Goal: Information Seeking & Learning: Find specific fact

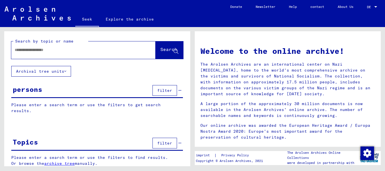
click at [72, 52] on input "text" at bounding box center [77, 50] width 124 height 6
type input "*******"
click at [160, 48] on font "Search" at bounding box center [168, 49] width 17 height 6
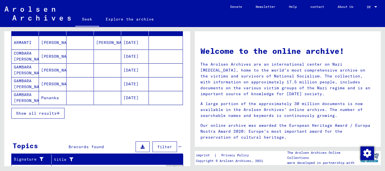
scroll to position [77, 0]
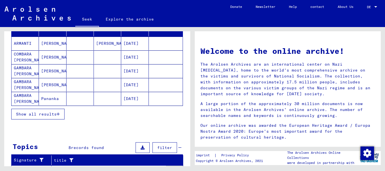
click at [43, 117] on button "Show all results" at bounding box center [37, 114] width 53 height 11
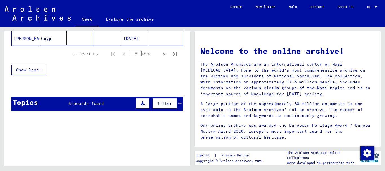
scroll to position [412, 0]
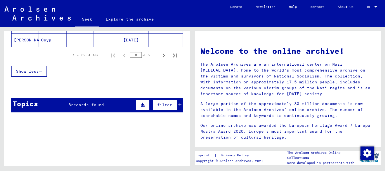
click at [163, 106] on font "filter" at bounding box center [164, 104] width 15 height 5
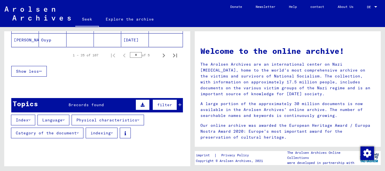
click at [57, 132] on font "Category of the document" at bounding box center [46, 132] width 61 height 5
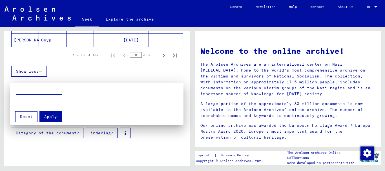
click at [47, 91] on input at bounding box center [39, 90] width 46 height 9
type input "**********"
click at [54, 118] on font "Apply" at bounding box center [50, 116] width 13 height 5
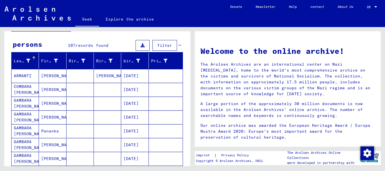
scroll to position [44, 0]
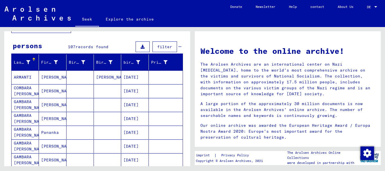
click at [112, 76] on mat-cell "[PERSON_NAME]" at bounding box center [107, 77] width 27 height 14
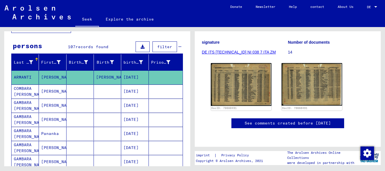
scroll to position [142, 0]
click at [96, 89] on mat-cell at bounding box center [107, 92] width 27 height 14
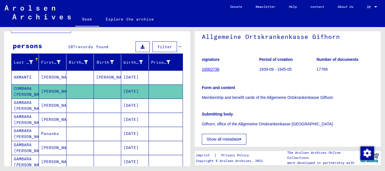
scroll to position [59, 0]
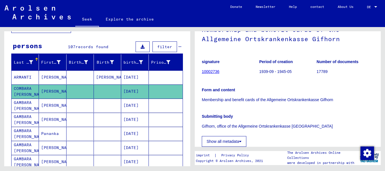
click at [127, 108] on font "[DATE]" at bounding box center [130, 106] width 15 height 6
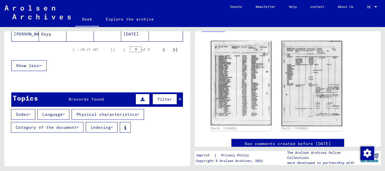
scroll to position [451, 0]
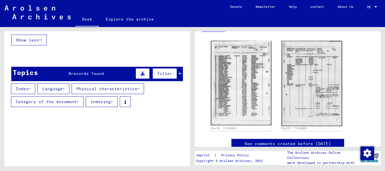
click at [93, 89] on font "Physical characteristics" at bounding box center [106, 88] width 61 height 5
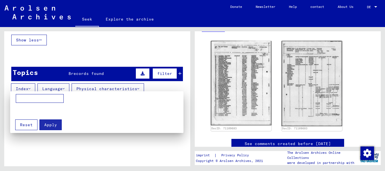
click at [48, 98] on input at bounding box center [40, 98] width 48 height 9
type input "*****"
click at [55, 124] on font "Apply" at bounding box center [50, 124] width 13 height 5
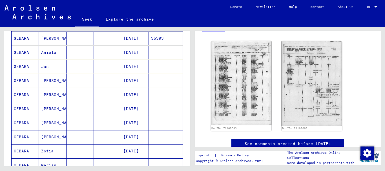
scroll to position [180, 0]
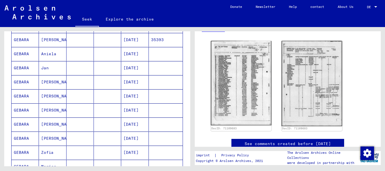
click at [76, 97] on mat-cell at bounding box center [80, 96] width 27 height 14
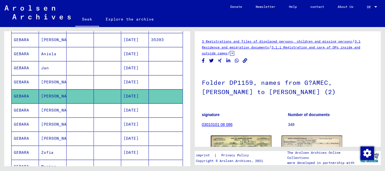
drag, startPoint x: 376, startPoint y: 65, endPoint x: 376, endPoint y: 118, distance: 52.7
click at [376, 118] on yv-its-full-details "3 Registrations and files of displaced persons, children and missing persons / …" at bounding box center [288, 123] width 186 height 170
click at [123, 141] on font "[DATE]" at bounding box center [130, 139] width 15 height 6
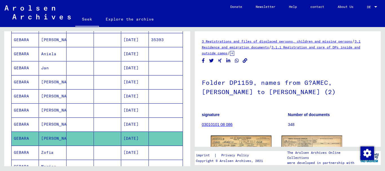
click at [125, 123] on font "[DATE]" at bounding box center [130, 124] width 15 height 5
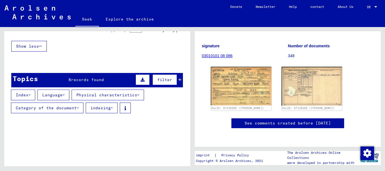
scroll to position [416, 0]
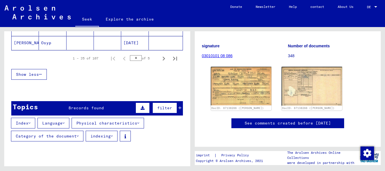
click at [29, 121] on button "Index" at bounding box center [23, 123] width 24 height 11
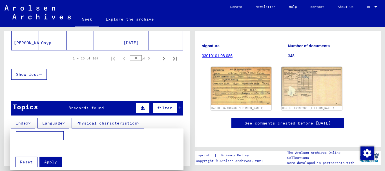
click at [36, 135] on input at bounding box center [40, 135] width 48 height 9
type input "**********"
click at [47, 161] on font "Apply" at bounding box center [50, 161] width 13 height 5
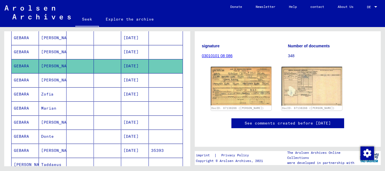
scroll to position [222, 0]
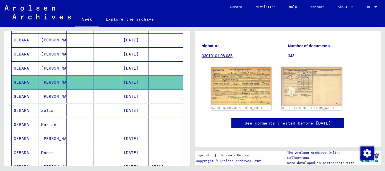
click at [86, 117] on mat-cell at bounding box center [80, 111] width 27 height 14
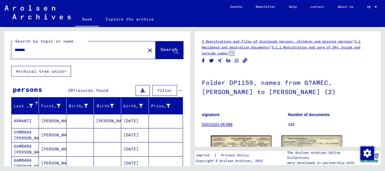
click at [49, 69] on font "Archival tree units" at bounding box center [40, 71] width 48 height 5
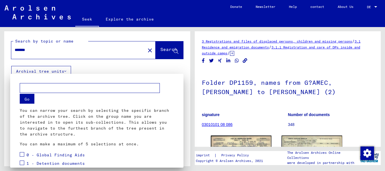
click at [84, 87] on input "text" at bounding box center [90, 88] width 140 height 10
type input "**********"
click at [32, 98] on button "Go" at bounding box center [27, 99] width 15 height 10
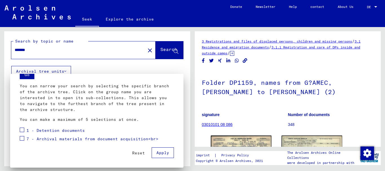
click at [160, 151] on font "Apply" at bounding box center [162, 152] width 13 height 5
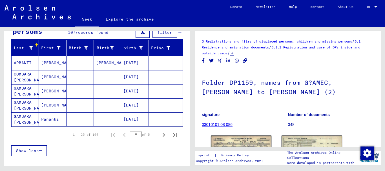
scroll to position [77, 0]
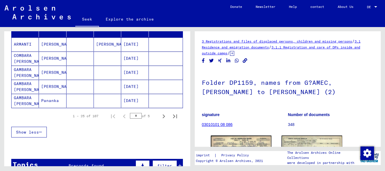
click at [71, 70] on mat-cell at bounding box center [80, 73] width 27 height 14
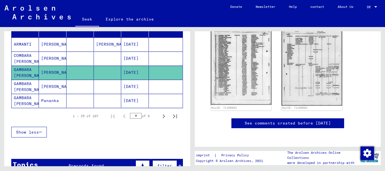
scroll to position [151, 0]
click at [96, 89] on mat-cell at bounding box center [107, 87] width 27 height 14
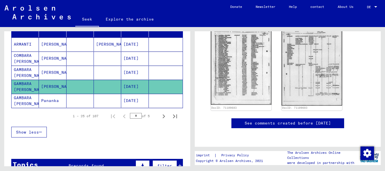
click at [139, 103] on font "[DATE]" at bounding box center [130, 100] width 15 height 5
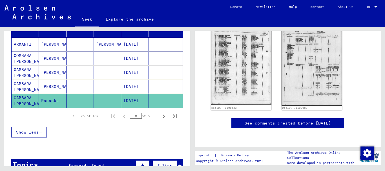
click at [137, 43] on font "[DATE]" at bounding box center [130, 44] width 15 height 5
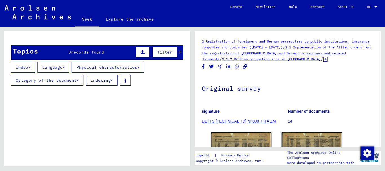
scroll to position [177, 0]
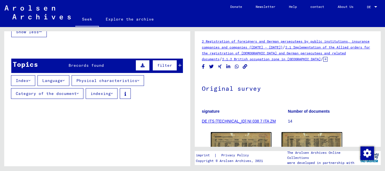
click at [163, 65] on font "filter" at bounding box center [164, 65] width 15 height 5
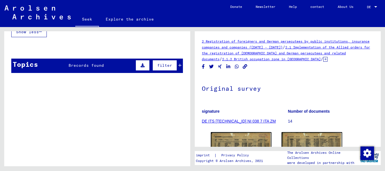
click at [178, 64] on icon at bounding box center [179, 65] width 3 height 4
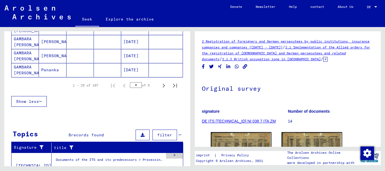
scroll to position [63, 0]
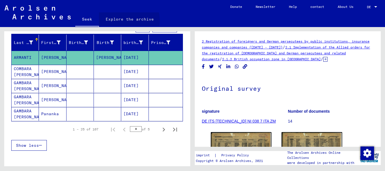
click at [120, 21] on font "Explore the archive" at bounding box center [130, 19] width 48 height 5
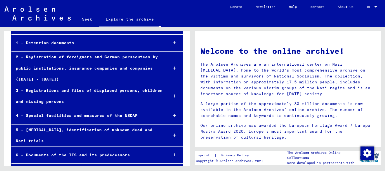
scroll to position [90, 0]
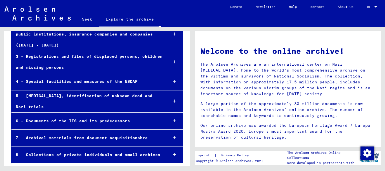
click at [125, 155] on font "8 - Collections of private individuals and small archives" at bounding box center [88, 154] width 145 height 5
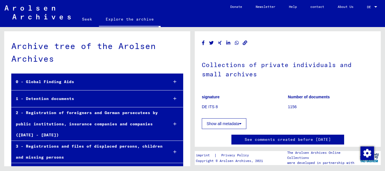
click at [84, 19] on font "Seek" at bounding box center [87, 19] width 10 height 5
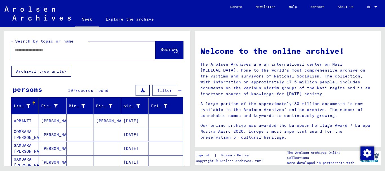
click at [55, 49] on input "text" at bounding box center [77, 50] width 124 height 6
type input "*******"
click at [160, 52] on font "Search" at bounding box center [168, 50] width 17 height 6
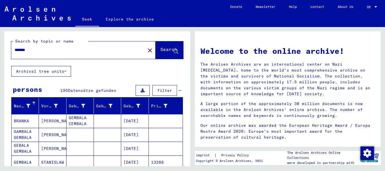
click at [161, 90] on font "filter" at bounding box center [164, 90] width 15 height 5
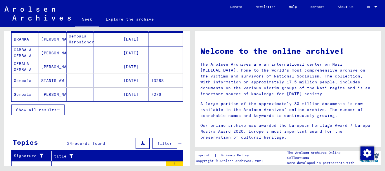
scroll to position [108, 0]
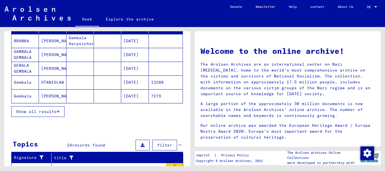
click at [43, 111] on font "Show all results" at bounding box center [36, 111] width 41 height 5
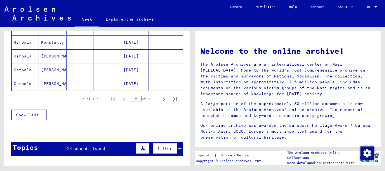
scroll to position [449, 0]
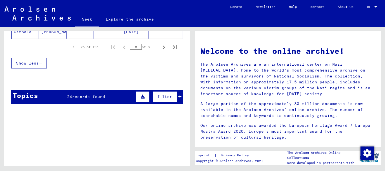
click at [158, 95] on font "filter" at bounding box center [164, 96] width 15 height 5
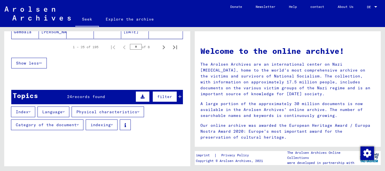
click at [43, 126] on font "Category of the document" at bounding box center [46, 124] width 61 height 5
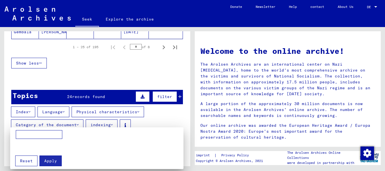
click at [39, 136] on input at bounding box center [39, 134] width 46 height 9
type input "**********"
click at [52, 160] on font "Apply" at bounding box center [50, 160] width 13 height 5
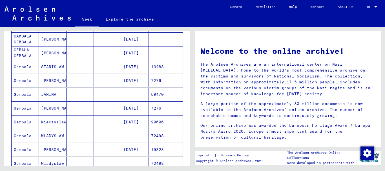
scroll to position [125, 0]
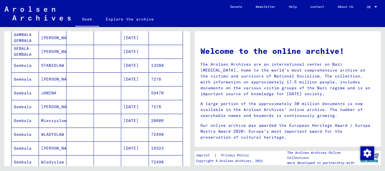
click at [126, 55] on mat-cell "[DATE]" at bounding box center [134, 52] width 27 height 14
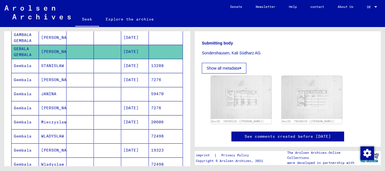
scroll to position [139, 0]
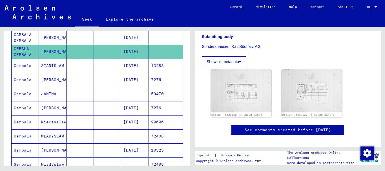
click at [114, 80] on mat-cell at bounding box center [107, 80] width 27 height 14
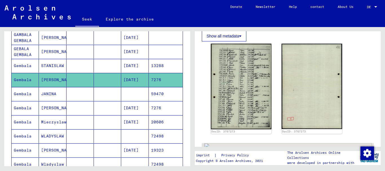
scroll to position [215, 0]
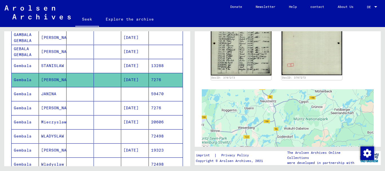
click at [67, 121] on mat-cell at bounding box center [80, 122] width 27 height 14
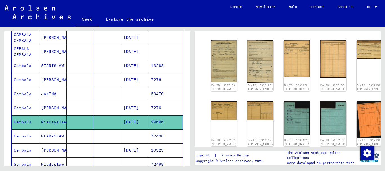
scroll to position [211, 0]
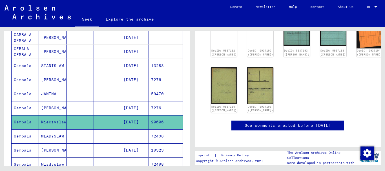
click at [83, 131] on mat-cell at bounding box center [80, 136] width 27 height 14
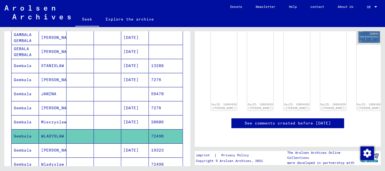
scroll to position [124, 0]
click at [73, 152] on mat-cell at bounding box center [80, 150] width 27 height 14
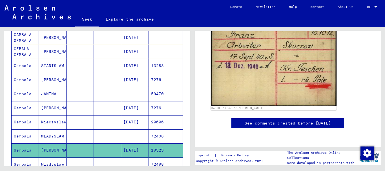
scroll to position [143, 0]
